Goal: Task Accomplishment & Management: Use online tool/utility

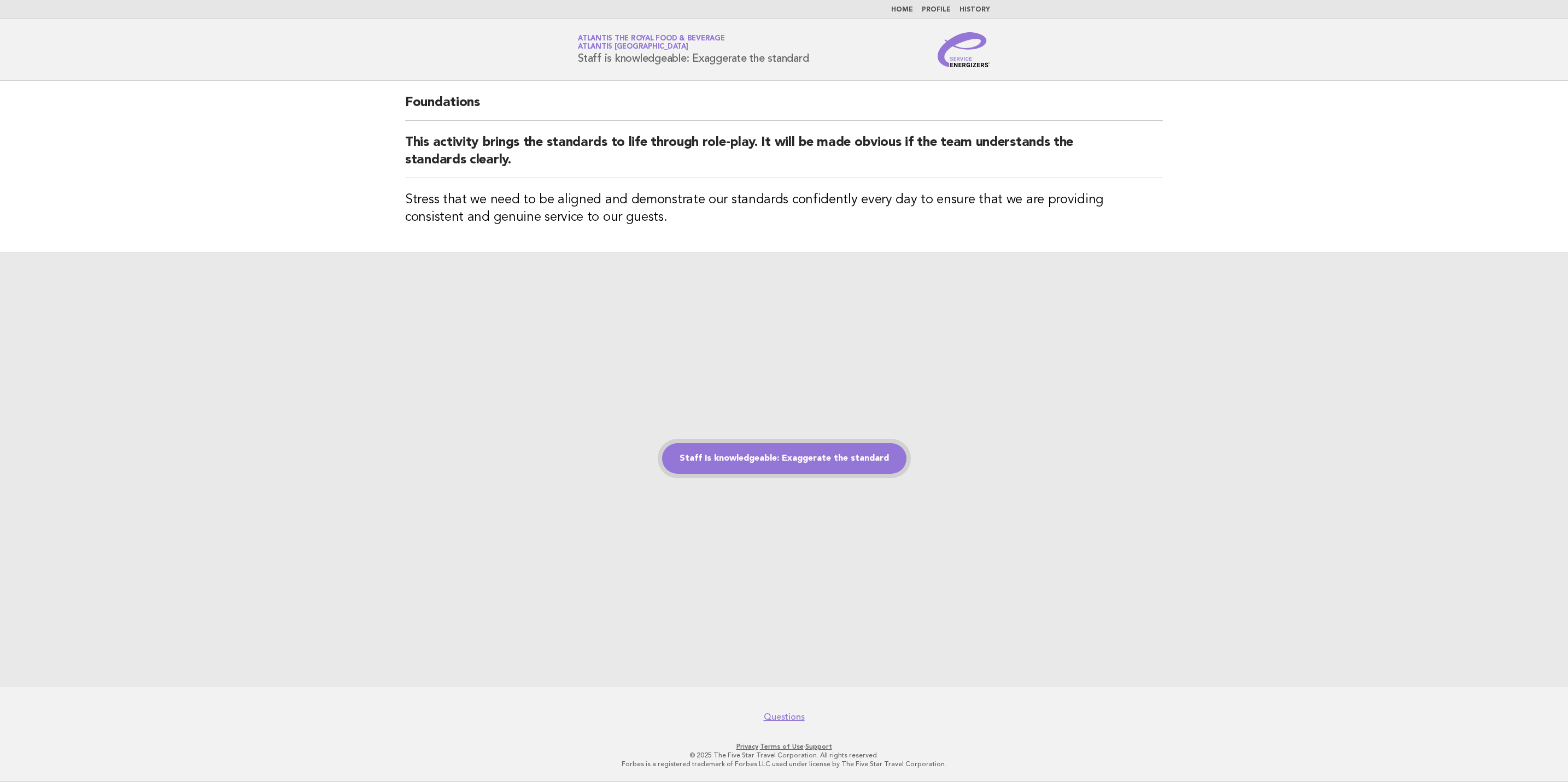
click at [789, 466] on link "Staff is knowledgeable: Exaggerate the standard" at bounding box center [784, 458] width 244 height 30
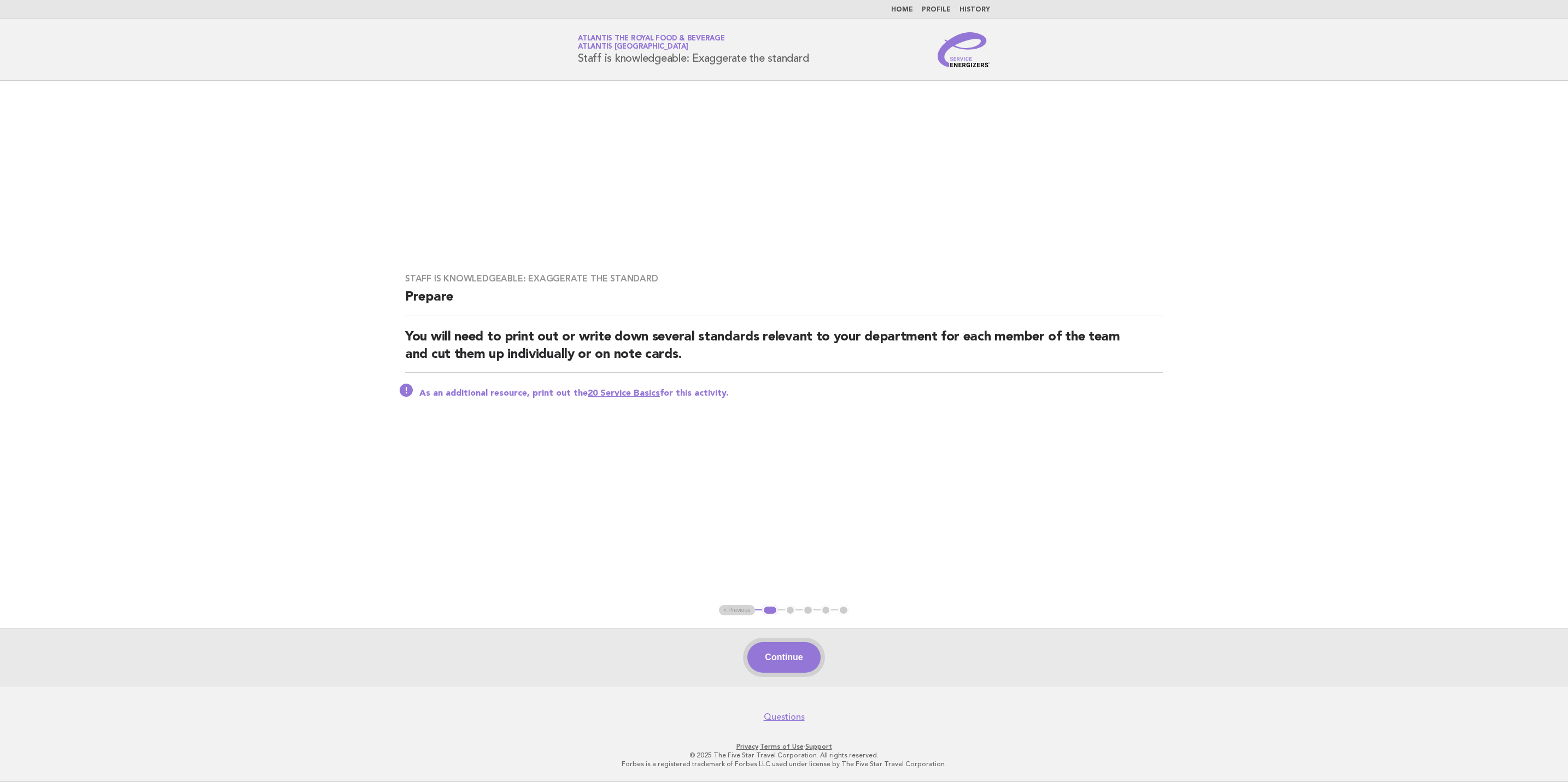
click at [775, 666] on button "Continue" at bounding box center [783, 657] width 72 height 30
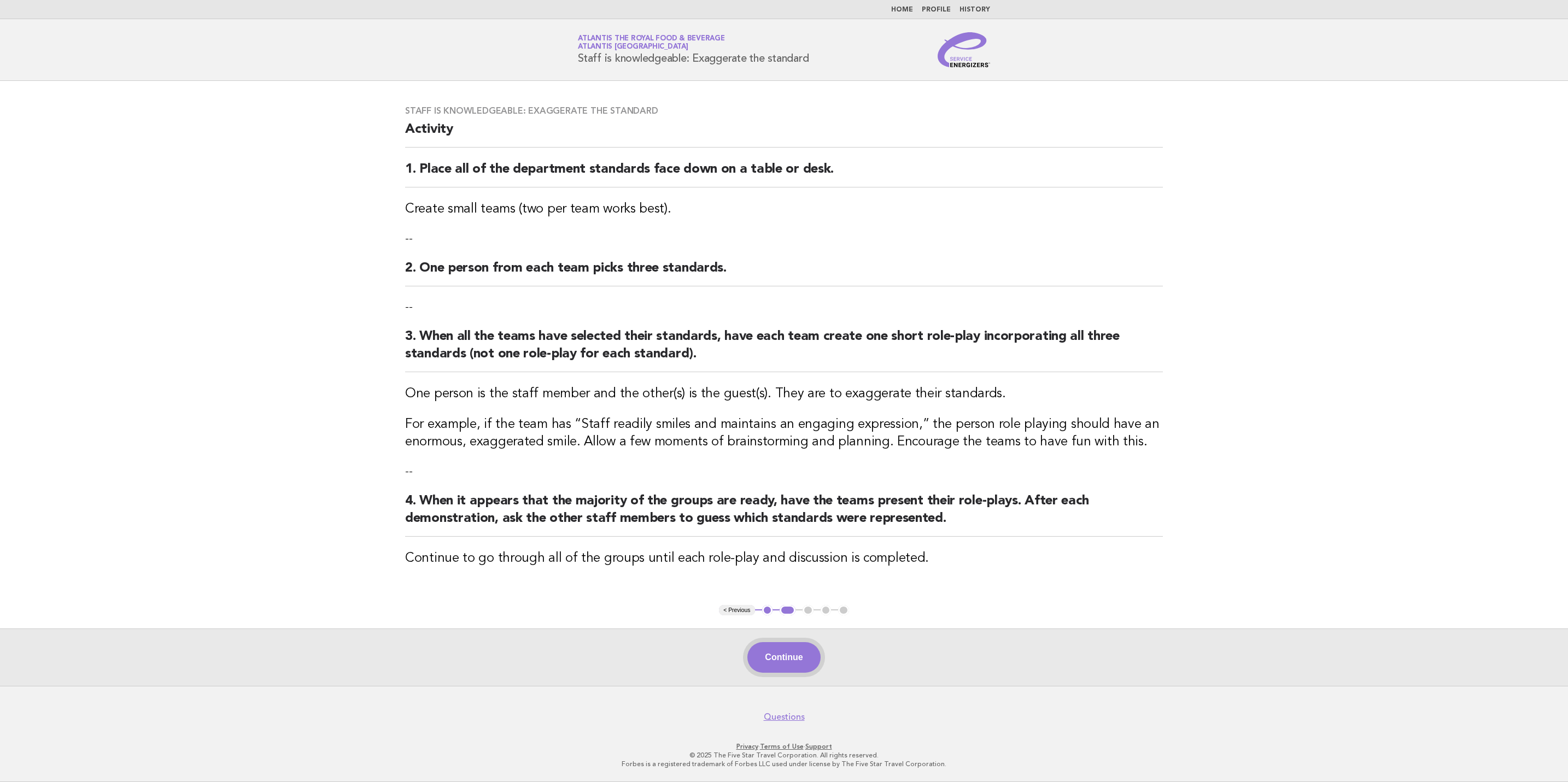
click at [777, 657] on button "Continue" at bounding box center [783, 657] width 72 height 30
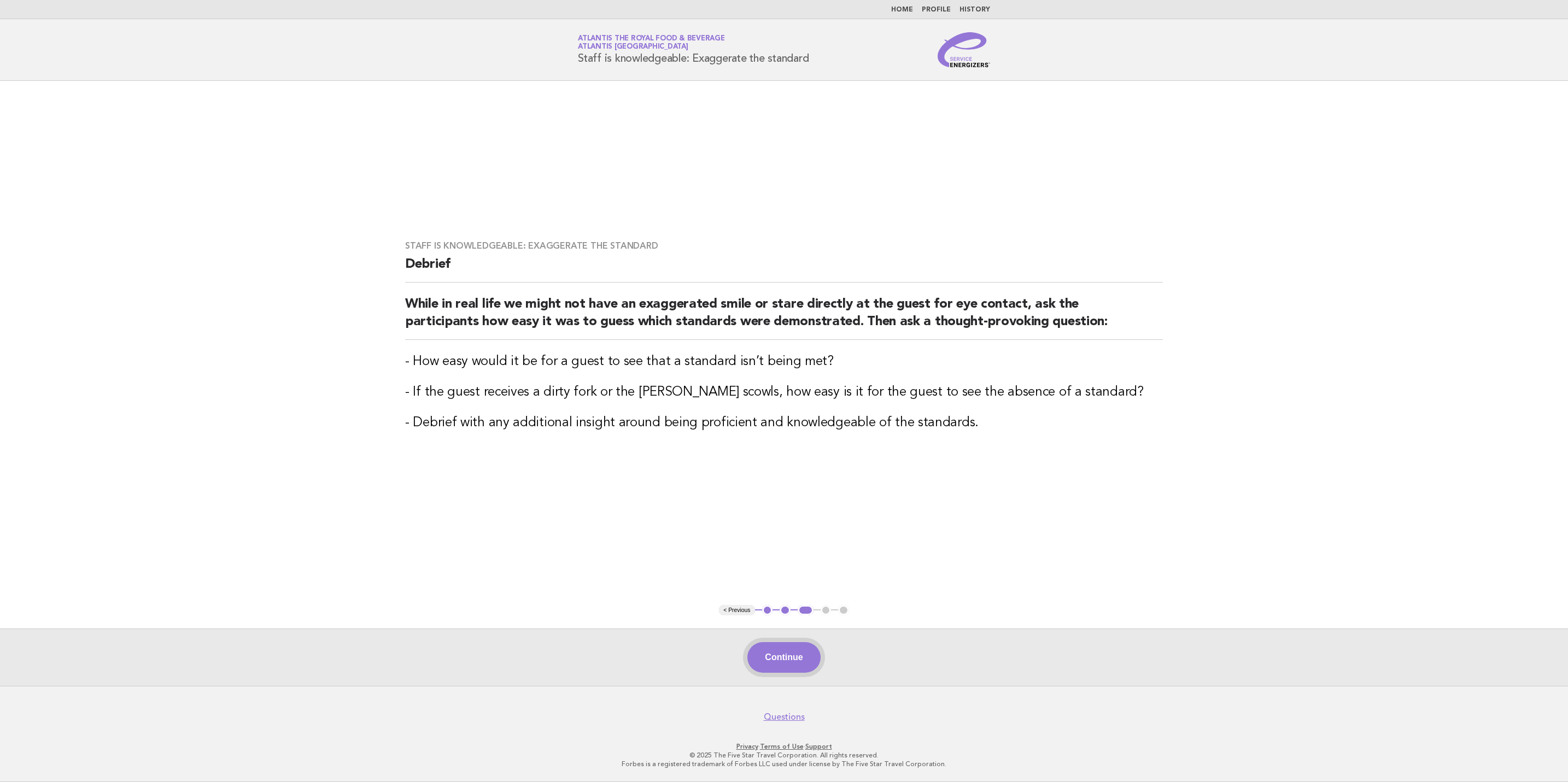
click at [796, 661] on button "Continue" at bounding box center [783, 657] width 72 height 30
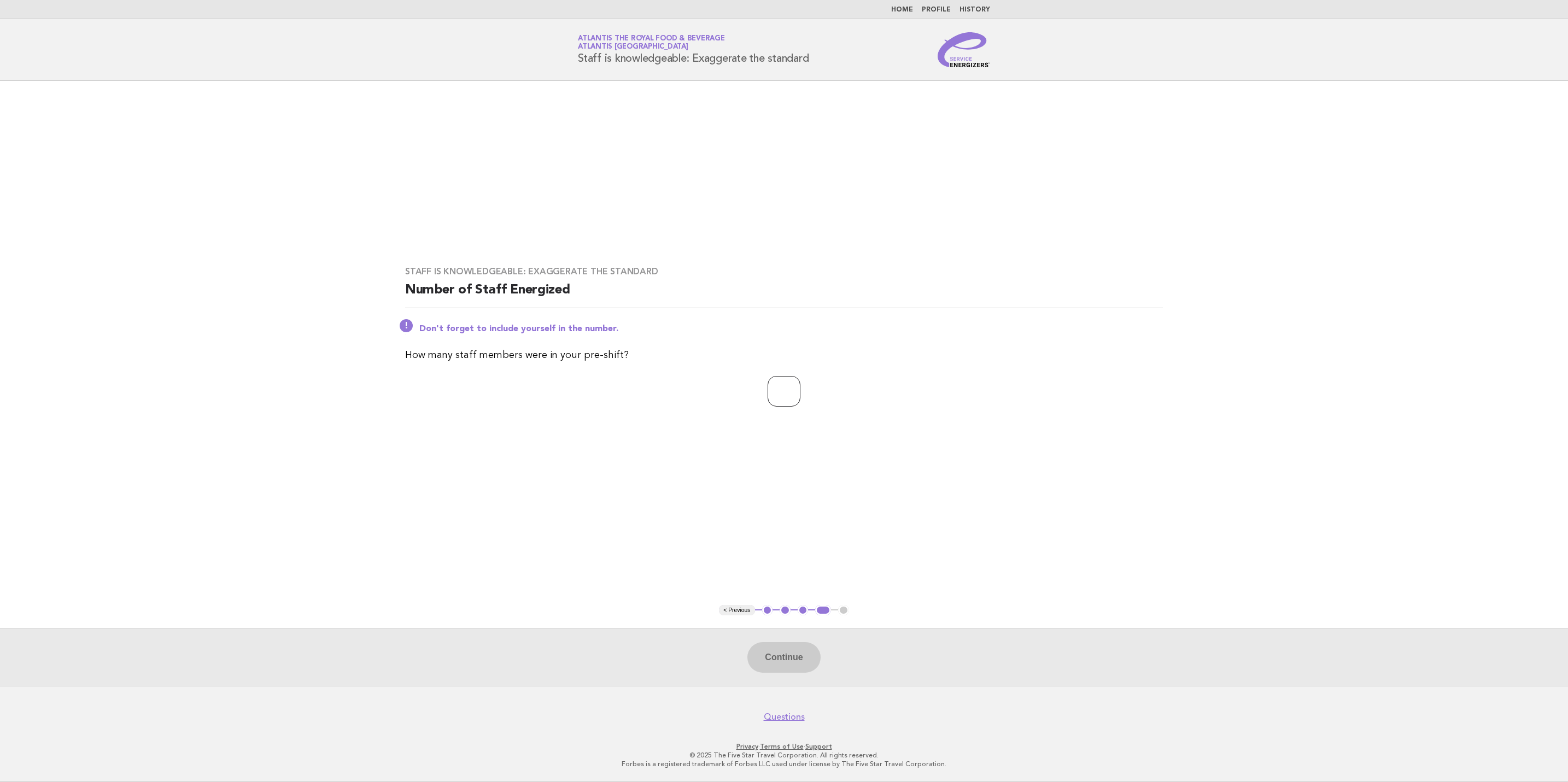
click at [793, 397] on input "number" at bounding box center [784, 391] width 33 height 30
type input "**"
click at [808, 662] on button "Continue" at bounding box center [783, 657] width 72 height 30
